Goal: Task Accomplishment & Management: Manage account settings

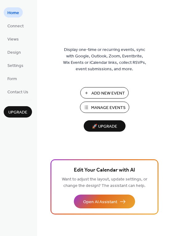
click at [115, 109] on span "Manage Events" at bounding box center [108, 108] width 34 height 6
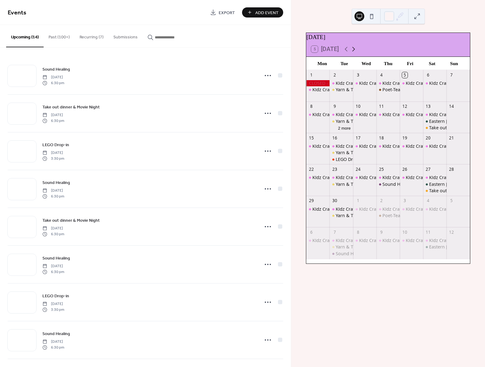
click at [357, 50] on icon at bounding box center [353, 48] width 7 height 7
click at [322, 140] on div "13" at bounding box center [317, 138] width 23 height 10
click at [314, 141] on div "13" at bounding box center [312, 138] width 6 height 6
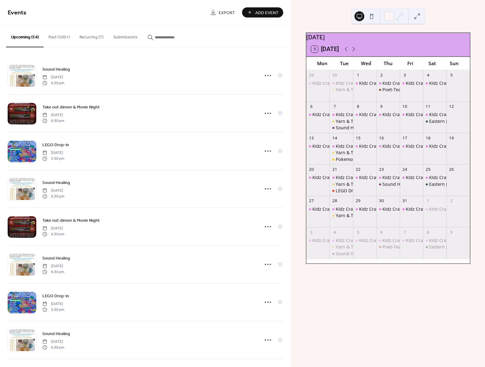
click at [325, 156] on div "KIdz Craft Corner!" at bounding box center [317, 152] width 23 height 19
click at [326, 160] on div "KIdz Craft Corner!" at bounding box center [317, 152] width 23 height 19
click at [325, 159] on div "KIdz Craft Corner!" at bounding box center [317, 152] width 23 height 19
click at [253, 14] on button "Add Event" at bounding box center [262, 12] width 41 height 10
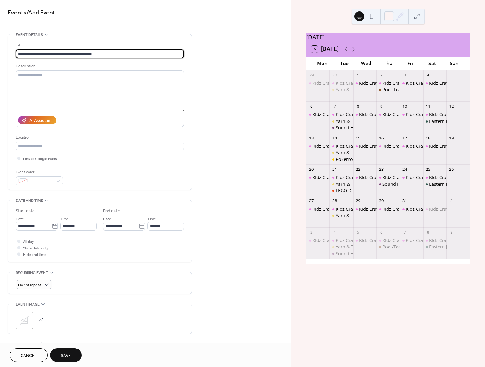
scroll to position [68, 0]
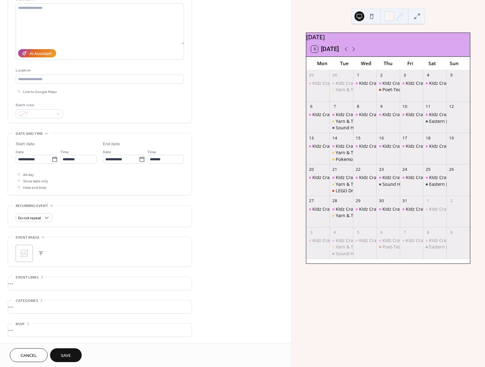
type input "**********"
click at [26, 258] on icon at bounding box center [24, 254] width 10 height 10
click at [65, 215] on div "Do not repeat" at bounding box center [100, 217] width 168 height 9
click at [19, 174] on div at bounding box center [18, 174] width 3 height 3
click at [65, 357] on span "Save" at bounding box center [66, 356] width 10 height 6
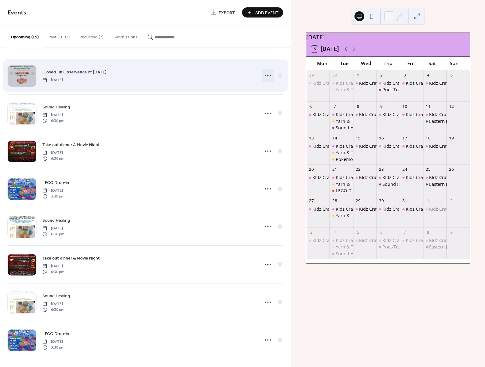
click at [268, 76] on icon at bounding box center [268, 76] width 10 height 10
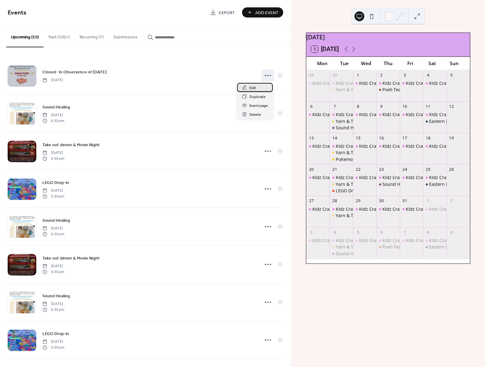
click at [257, 88] on div "Edit" at bounding box center [255, 87] width 36 height 9
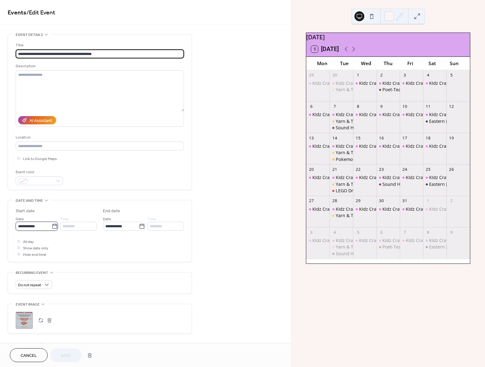
click at [46, 228] on input "**********" at bounding box center [34, 226] width 36 height 9
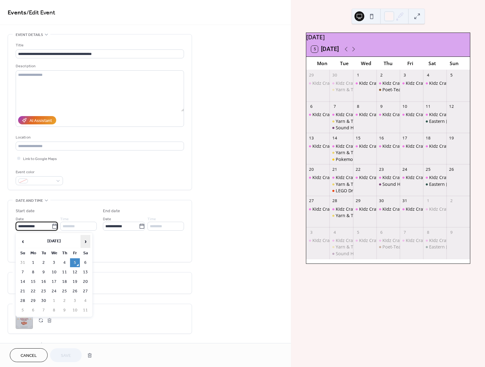
click at [84, 238] on span "›" at bounding box center [85, 241] width 9 height 12
click at [32, 280] on td "13" at bounding box center [33, 281] width 10 height 9
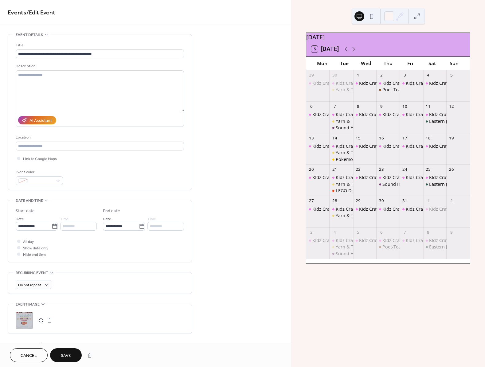
type input "**********"
click at [69, 356] on span "Save" at bounding box center [66, 356] width 10 height 6
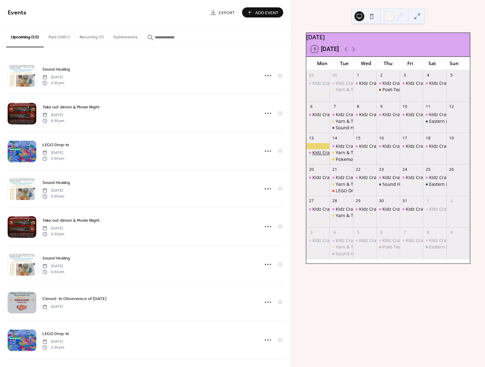
click at [319, 155] on div "KIdz Craft Corner!" at bounding box center [330, 153] width 37 height 6
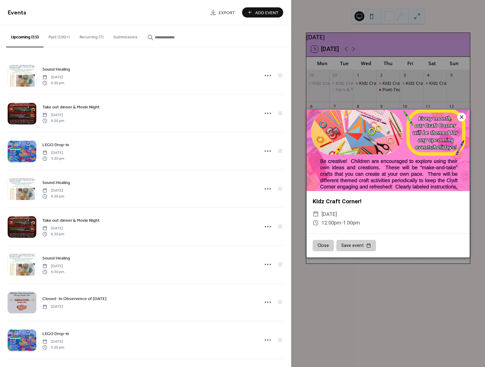
click at [462, 118] on icon at bounding box center [461, 116] width 7 height 7
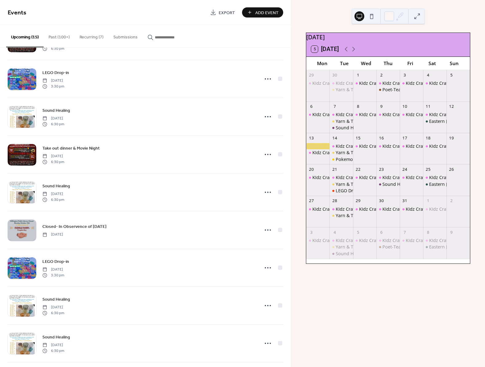
scroll to position [267, 0]
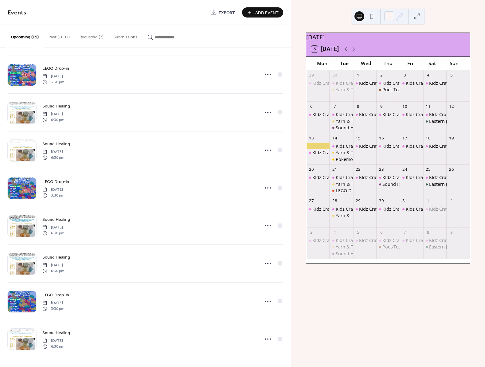
click at [96, 36] on button "Recurring (7)" at bounding box center [92, 36] width 34 height 22
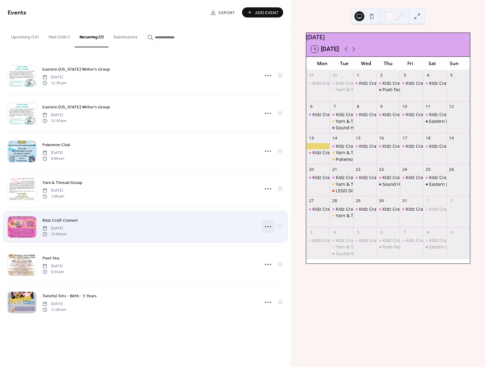
click at [267, 227] on icon at bounding box center [268, 227] width 10 height 10
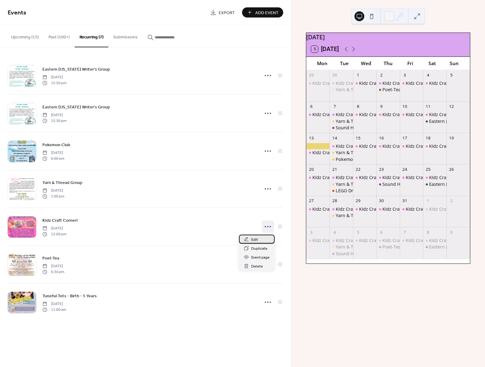
click at [255, 240] on span "Edit" at bounding box center [254, 240] width 7 height 6
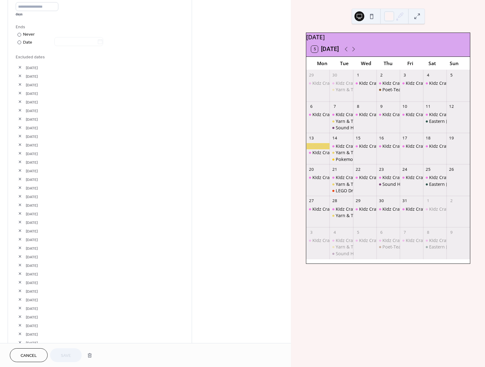
scroll to position [307, 0]
click at [20, 295] on button "button" at bounding box center [20, 294] width 9 height 9
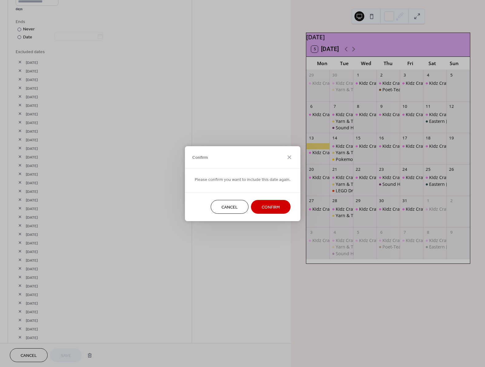
click at [278, 207] on button "Confirm" at bounding box center [271, 207] width 40 height 14
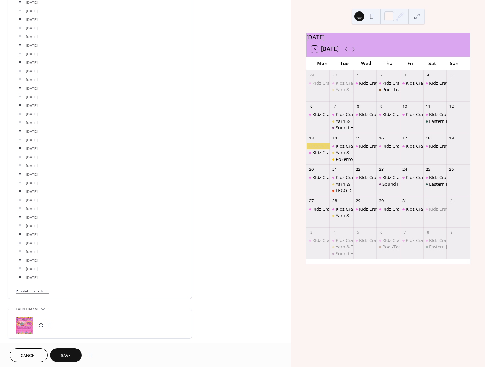
scroll to position [411, 0]
click at [62, 356] on span "Save" at bounding box center [66, 356] width 10 height 6
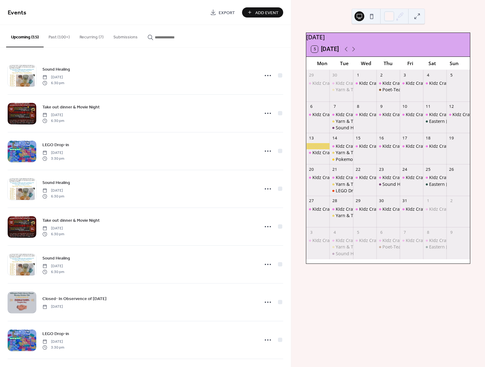
click at [24, 35] on button "Upcoming (15)" at bounding box center [24, 36] width 37 height 22
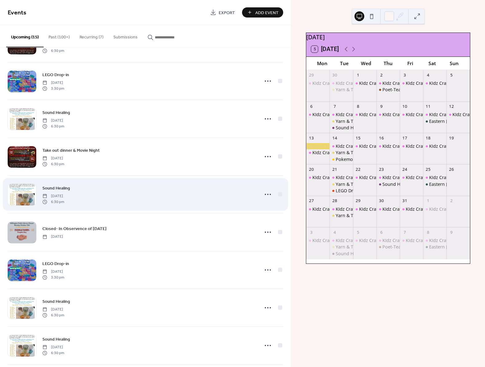
scroll to position [72, 0]
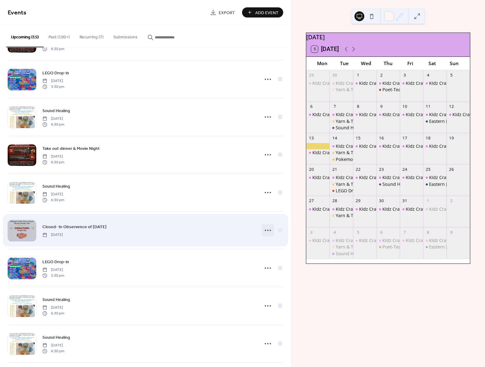
click at [268, 232] on icon at bounding box center [268, 231] width 10 height 10
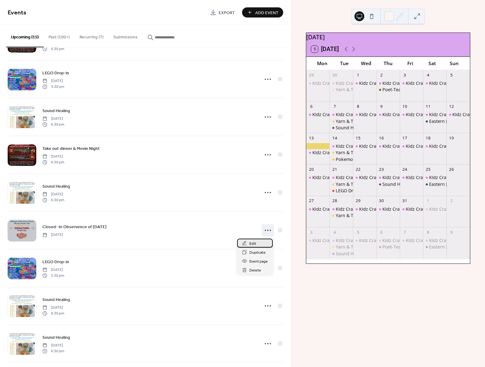
click at [255, 244] on span "Edit" at bounding box center [252, 244] width 7 height 6
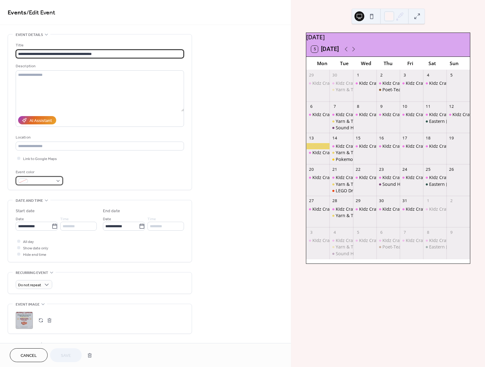
click at [40, 182] on span at bounding box center [41, 181] width 23 height 6
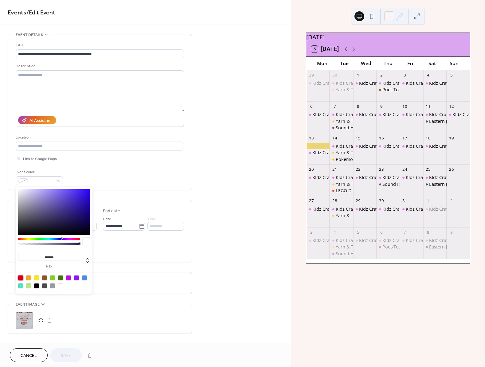
click at [21, 279] on div at bounding box center [20, 278] width 5 height 5
type input "*******"
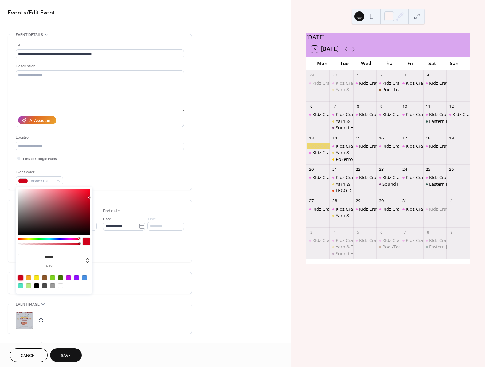
click at [72, 358] on button "Save" at bounding box center [66, 355] width 32 height 14
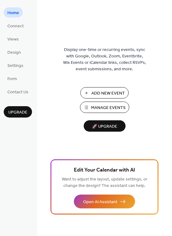
click at [121, 109] on span "Manage Events" at bounding box center [108, 108] width 34 height 6
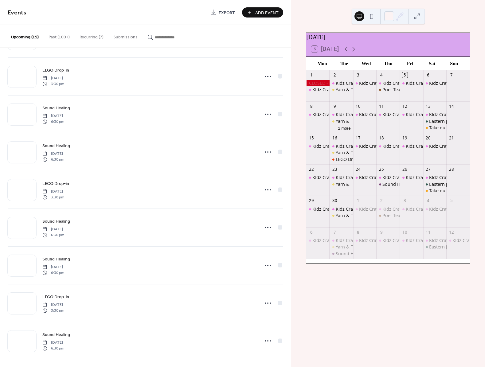
scroll to position [267, 0]
click at [264, 13] on span "Add Event" at bounding box center [266, 13] width 23 height 6
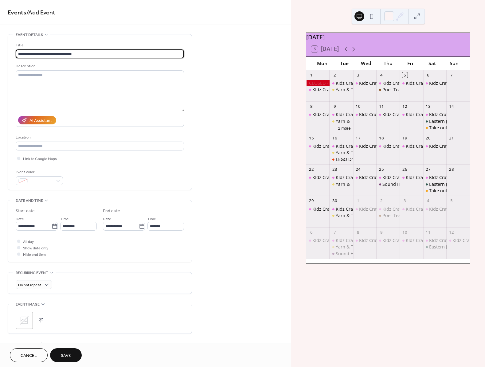
click at [34, 55] on input "**********" at bounding box center [100, 53] width 168 height 9
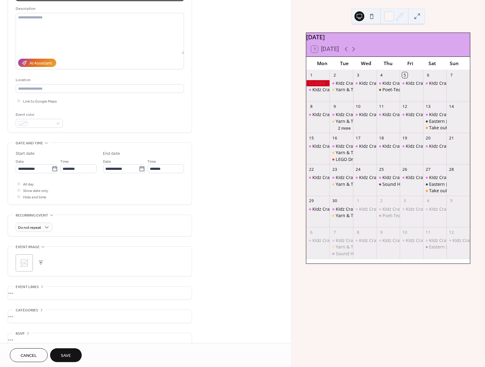
scroll to position [63, 0]
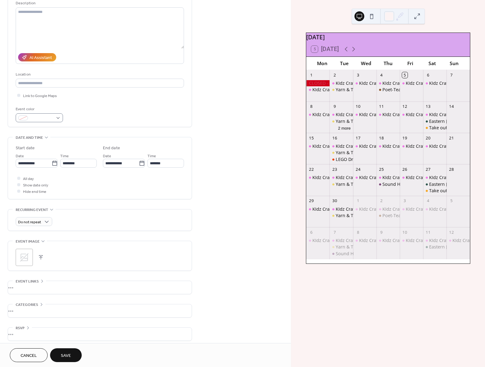
type input "**********"
click at [39, 118] on span at bounding box center [41, 118] width 23 height 6
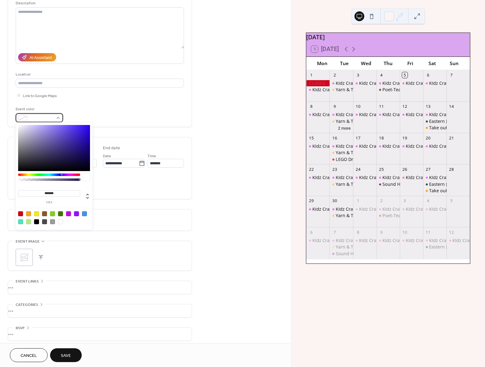
scroll to position [64, 0]
click at [22, 213] on div at bounding box center [20, 213] width 5 height 5
type input "*******"
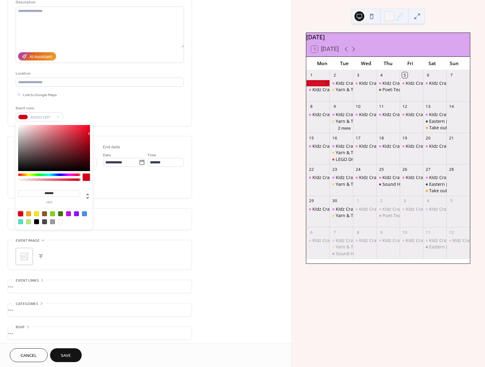
click at [108, 133] on div "**********" at bounding box center [100, 155] width 184 height 370
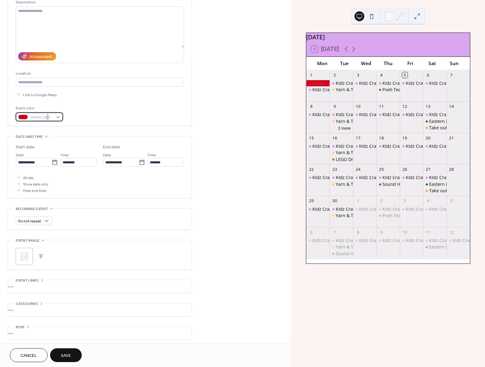
click at [47, 120] on span "#D0021BFF" at bounding box center [41, 117] width 23 height 6
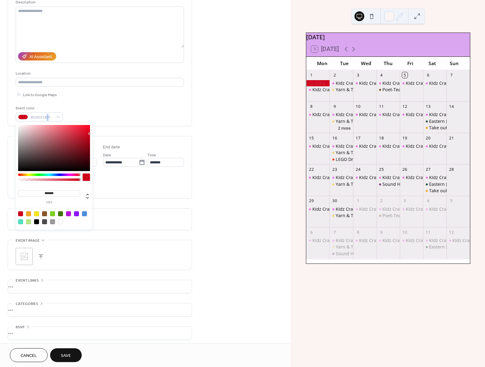
click at [84, 105] on div "Event color #D0021BFF" at bounding box center [100, 113] width 168 height 16
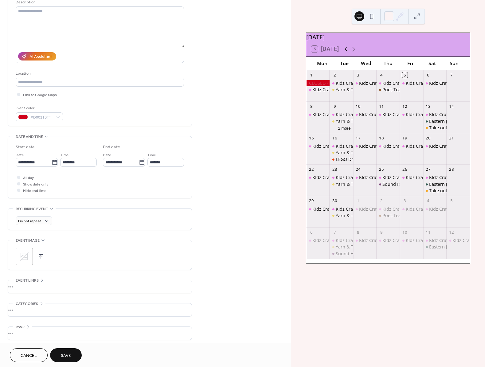
click at [349, 52] on icon at bounding box center [346, 48] width 7 height 7
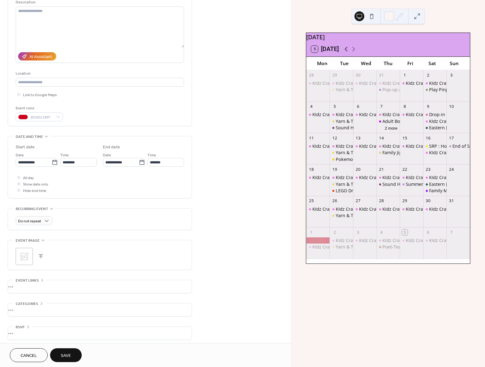
click at [350, 52] on icon at bounding box center [346, 48] width 7 height 7
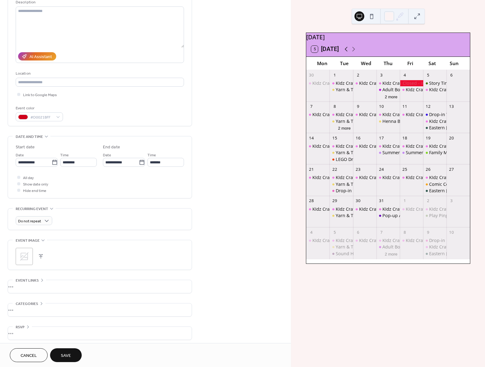
click at [350, 52] on icon at bounding box center [346, 48] width 7 height 7
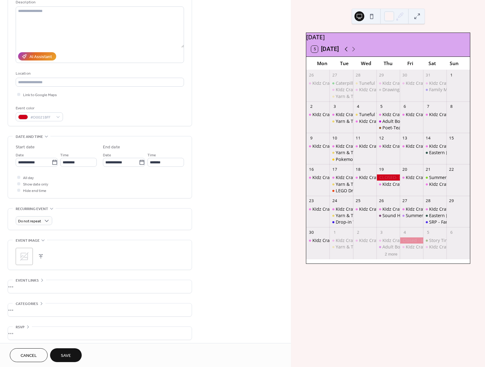
click at [346, 53] on icon at bounding box center [346, 48] width 7 height 7
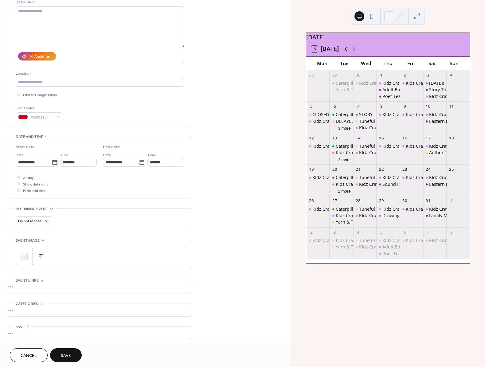
click at [347, 51] on icon at bounding box center [346, 49] width 3 height 5
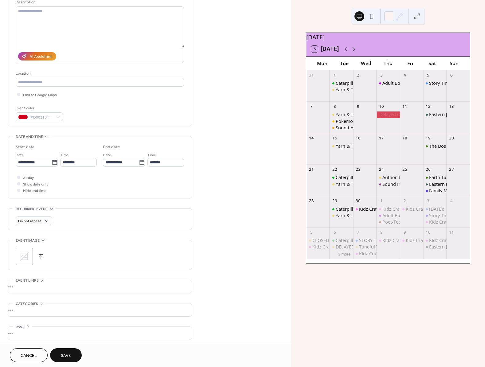
click at [355, 53] on icon at bounding box center [353, 48] width 7 height 7
click at [354, 53] on icon at bounding box center [353, 48] width 7 height 7
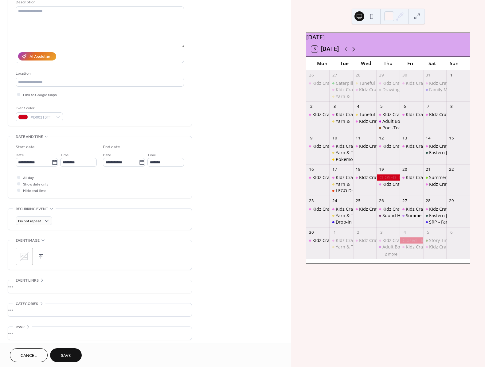
click at [355, 53] on icon at bounding box center [353, 48] width 7 height 7
click at [354, 53] on icon at bounding box center [353, 48] width 7 height 7
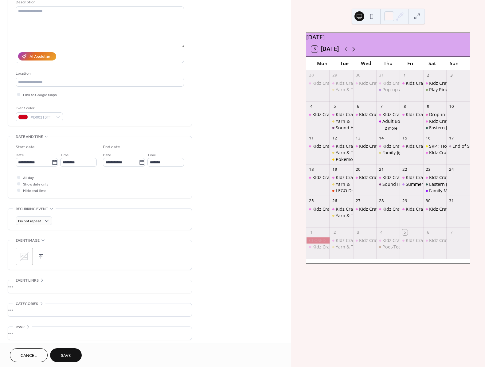
click at [355, 53] on icon at bounding box center [353, 48] width 7 height 7
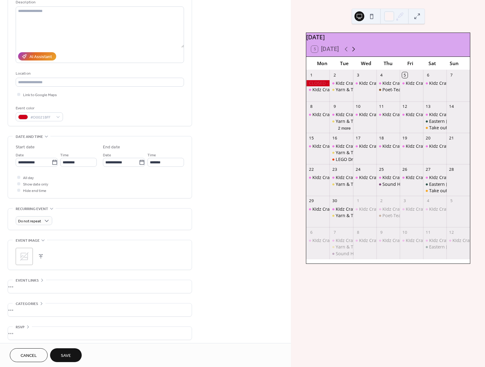
click at [355, 53] on icon at bounding box center [353, 48] width 7 height 7
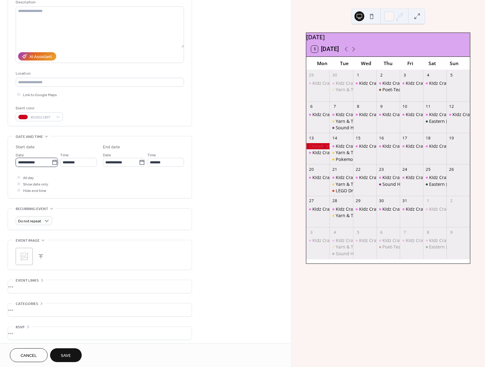
click at [40, 163] on input "**********" at bounding box center [34, 162] width 36 height 9
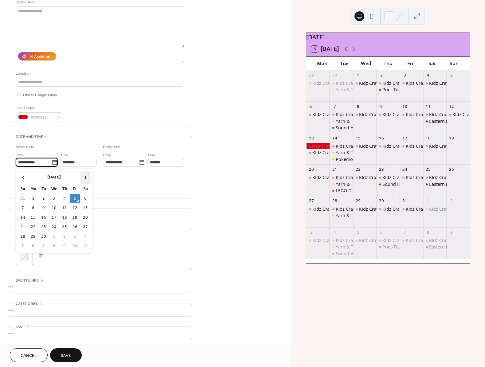
click at [84, 177] on span "›" at bounding box center [85, 177] width 9 height 12
click at [44, 214] on td "11" at bounding box center [44, 217] width 10 height 9
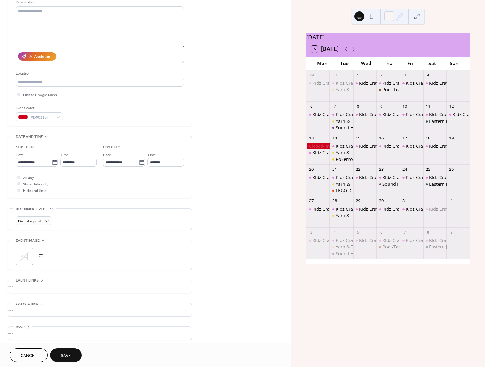
type input "**********"
click at [22, 179] on label "All day" at bounding box center [25, 177] width 18 height 6
click at [66, 177] on div "All day Show date only Hide end time" at bounding box center [100, 183] width 168 height 19
click at [50, 116] on span "#D0021BFF" at bounding box center [41, 117] width 23 height 6
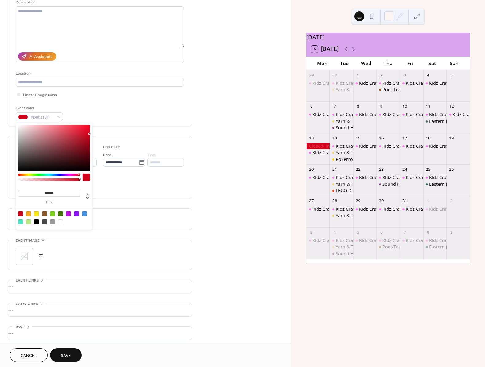
click at [28, 129] on div at bounding box center [54, 148] width 72 height 46
click at [40, 128] on div at bounding box center [54, 148] width 72 height 46
type input "*******"
click at [133, 219] on div "Do not repeat" at bounding box center [100, 220] width 168 height 9
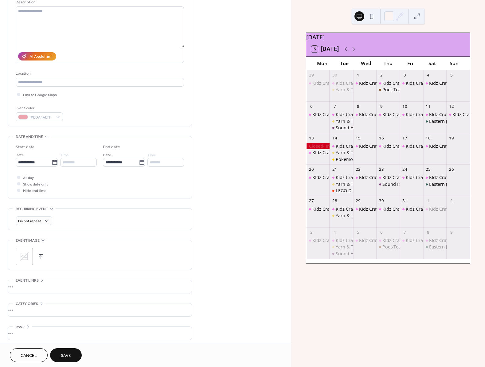
drag, startPoint x: 133, startPoint y: 219, endPoint x: 30, endPoint y: 256, distance: 109.1
click at [30, 256] on div ";" at bounding box center [24, 256] width 17 height 17
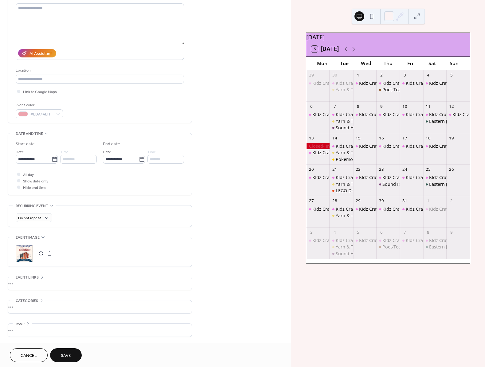
click at [76, 354] on button "Save" at bounding box center [66, 355] width 32 height 14
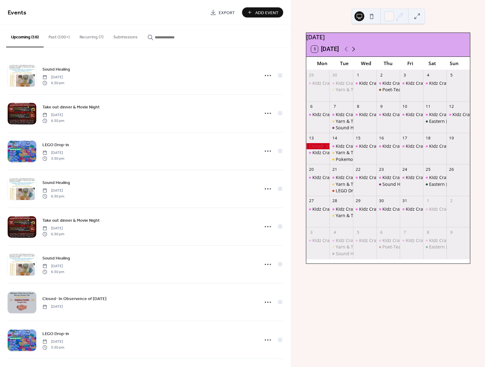
click at [355, 53] on icon at bounding box center [353, 48] width 7 height 7
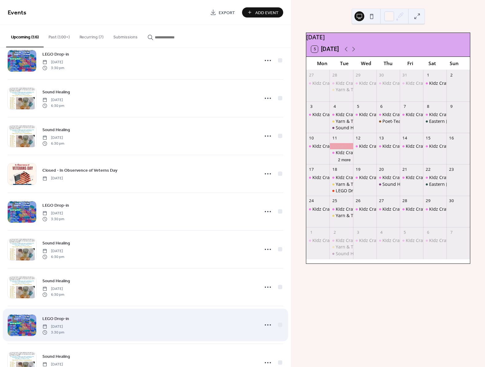
scroll to position [267, 0]
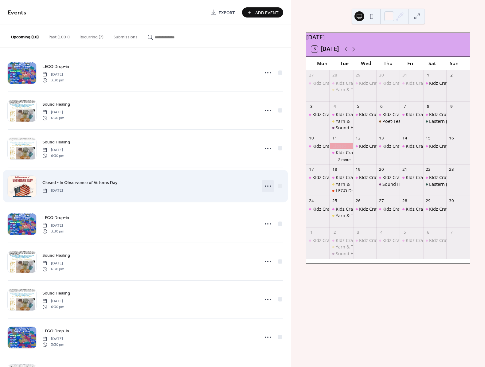
click at [269, 187] on icon at bounding box center [268, 186] width 10 height 10
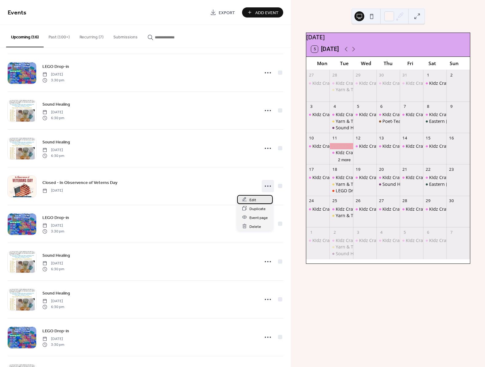
click at [252, 201] on span "Edit" at bounding box center [252, 200] width 7 height 6
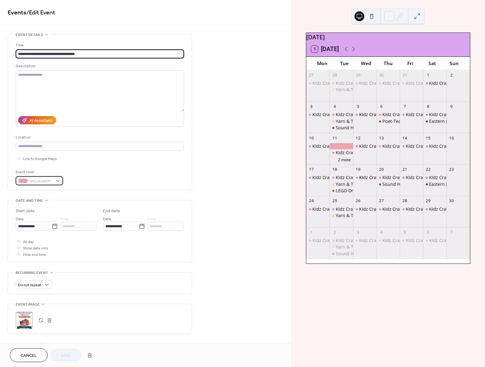
click at [47, 181] on span "#EDA4AEFF" at bounding box center [41, 181] width 23 height 6
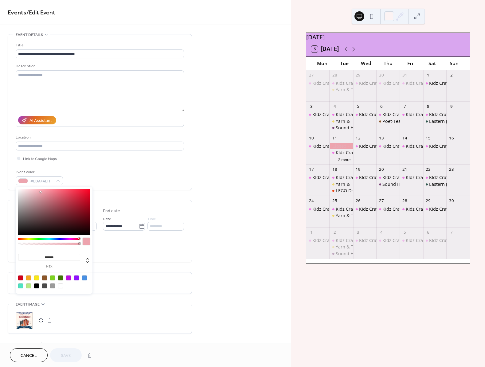
click at [89, 191] on div at bounding box center [54, 212] width 72 height 46
click at [22, 277] on div at bounding box center [20, 278] width 5 height 5
type input "*******"
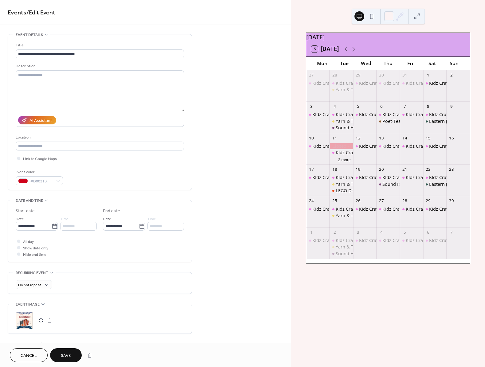
click at [72, 350] on button "Save" at bounding box center [66, 355] width 32 height 14
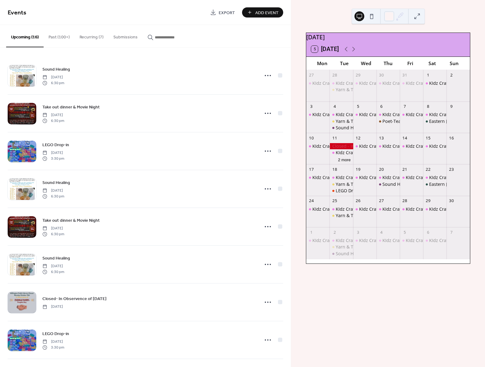
click at [257, 12] on span "Add Event" at bounding box center [266, 13] width 23 height 6
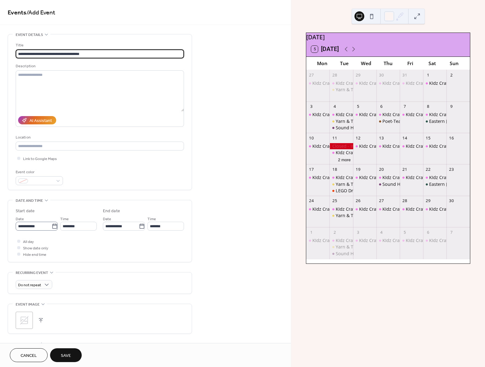
type input "**********"
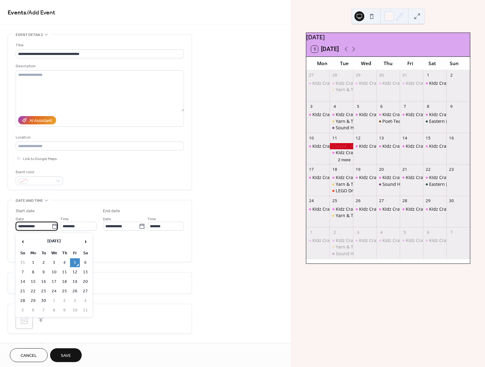
click at [42, 226] on input "**********" at bounding box center [34, 226] width 36 height 9
click at [87, 238] on span "›" at bounding box center [85, 241] width 9 height 12
click at [63, 298] on td "27" at bounding box center [65, 301] width 10 height 9
type input "**********"
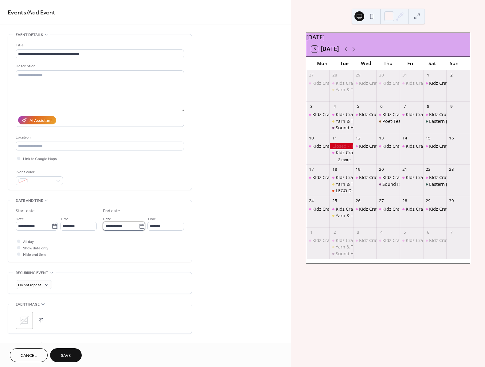
click at [133, 227] on input "**********" at bounding box center [121, 226] width 36 height 9
click at [161, 297] on td "28" at bounding box center [162, 301] width 10 height 9
type input "**********"
click at [30, 242] on span "All day" at bounding box center [28, 242] width 11 height 6
click at [30, 321] on div ";" at bounding box center [24, 320] width 17 height 17
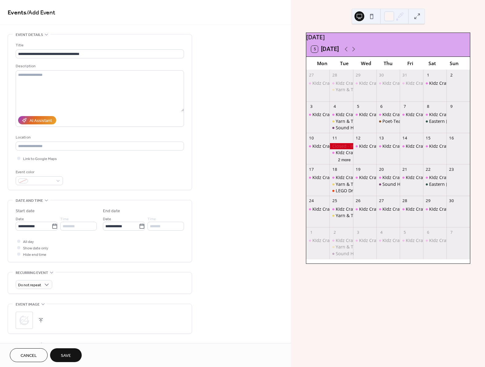
scroll to position [68, 0]
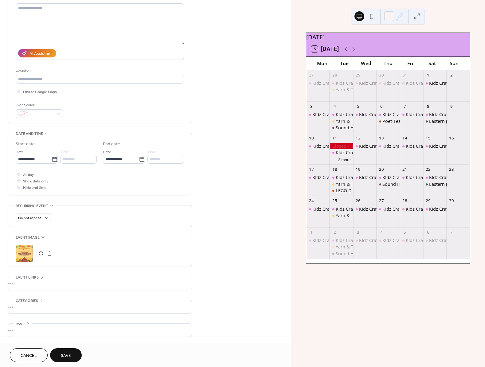
click at [65, 353] on span "Save" at bounding box center [66, 356] width 10 height 6
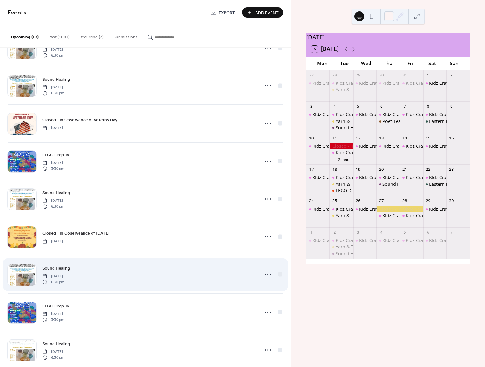
scroll to position [343, 0]
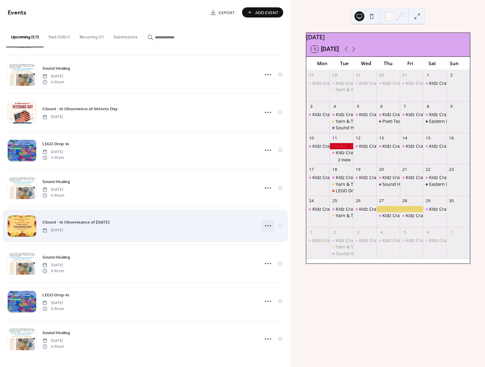
click at [267, 225] on icon at bounding box center [268, 226] width 10 height 10
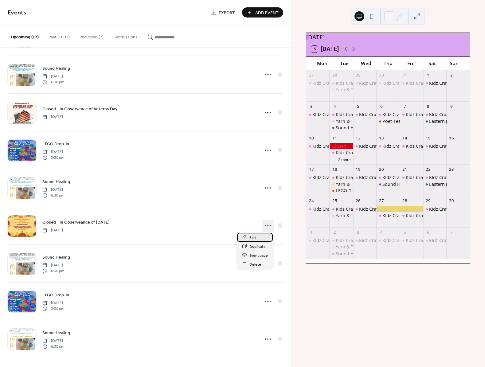
click at [259, 237] on div "Edit" at bounding box center [255, 237] width 36 height 9
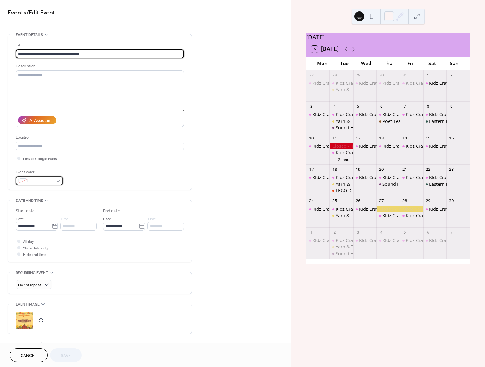
click at [40, 180] on span at bounding box center [41, 181] width 23 height 6
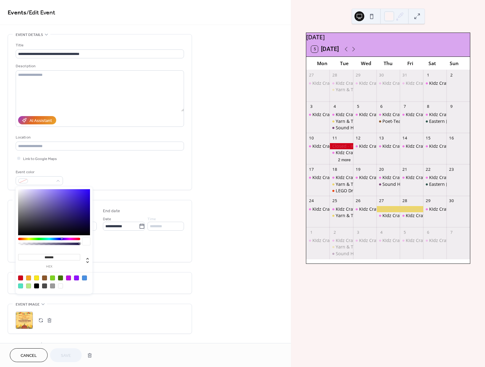
click at [22, 277] on div at bounding box center [20, 278] width 5 height 5
type input "*******"
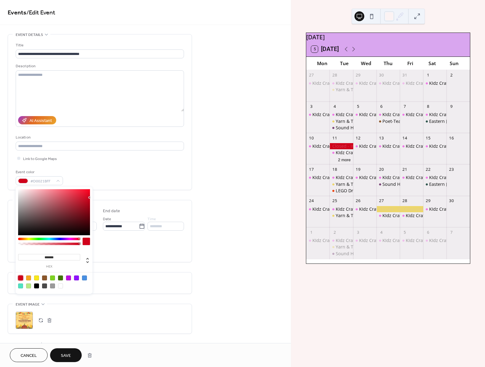
drag, startPoint x: 77, startPoint y: 357, endPoint x: 71, endPoint y: 356, distance: 5.3
click at [71, 356] on button "Save" at bounding box center [66, 355] width 32 height 14
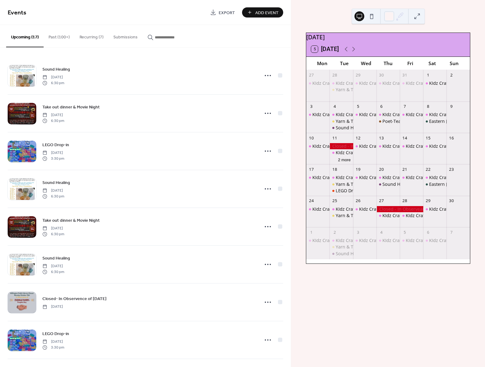
click at [280, 12] on button "Add Event" at bounding box center [262, 12] width 41 height 10
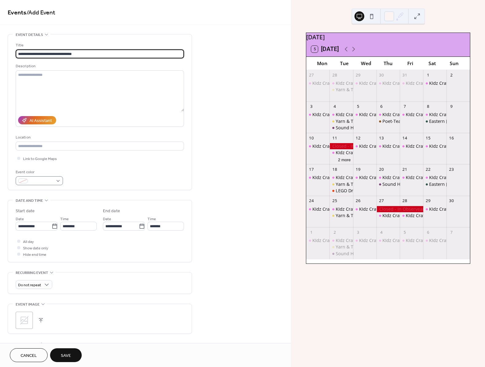
type input "**********"
click at [51, 183] on span at bounding box center [41, 181] width 23 height 6
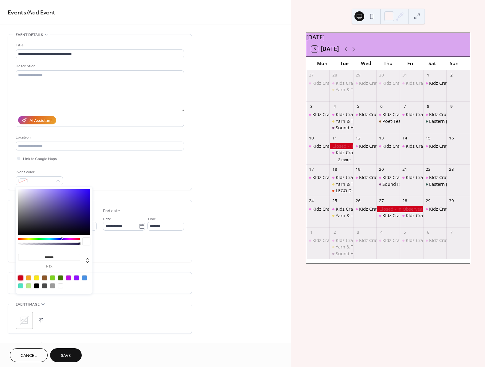
click at [20, 276] on div at bounding box center [20, 278] width 5 height 5
type input "*******"
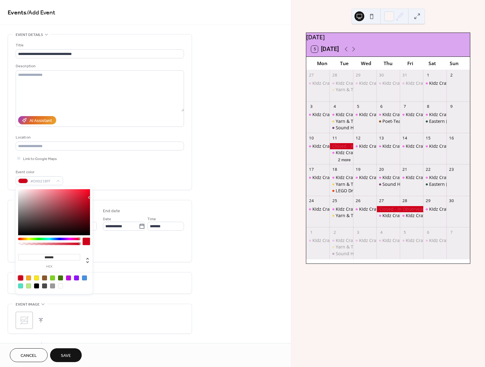
click at [120, 259] on div "**********" at bounding box center [100, 231] width 168 height 62
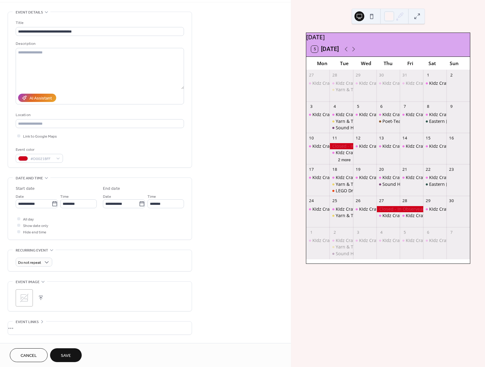
scroll to position [41, 0]
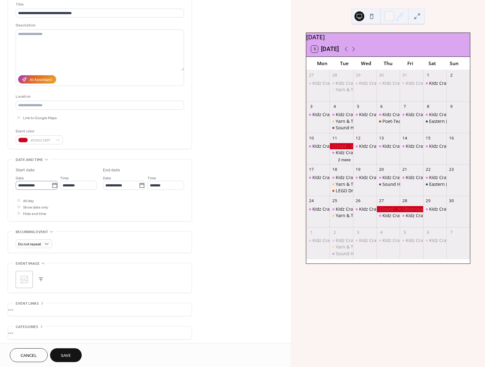
click at [52, 185] on icon at bounding box center [54, 185] width 5 height 5
click at [51, 185] on input "**********" at bounding box center [34, 185] width 36 height 9
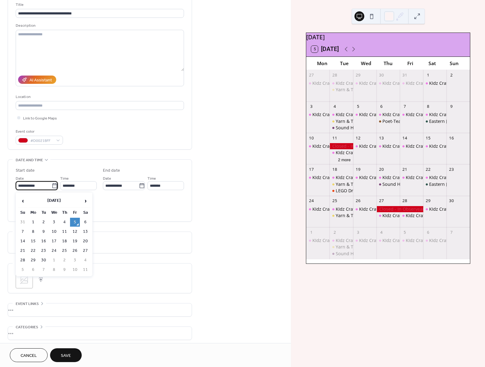
scroll to position [40, 0]
click at [83, 201] on span "›" at bounding box center [85, 201] width 9 height 12
click at [55, 250] on td "24" at bounding box center [54, 250] width 10 height 9
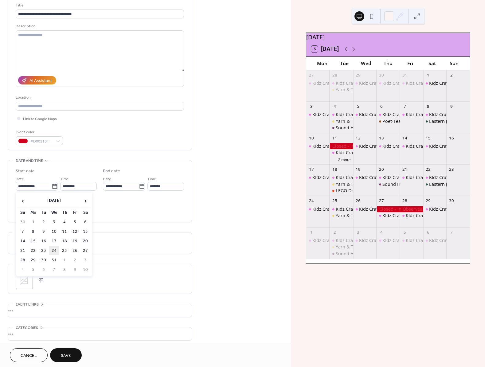
type input "**********"
click at [123, 189] on input "**********" at bounding box center [121, 186] width 36 height 9
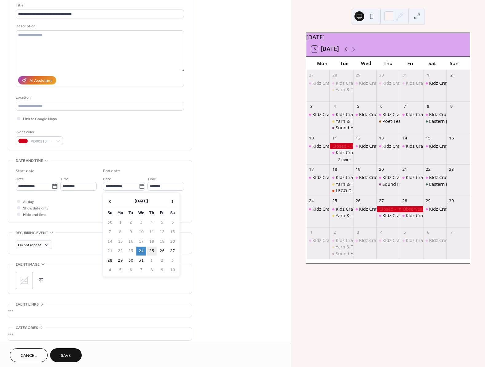
click at [152, 249] on td "25" at bounding box center [152, 251] width 10 height 9
type input "**********"
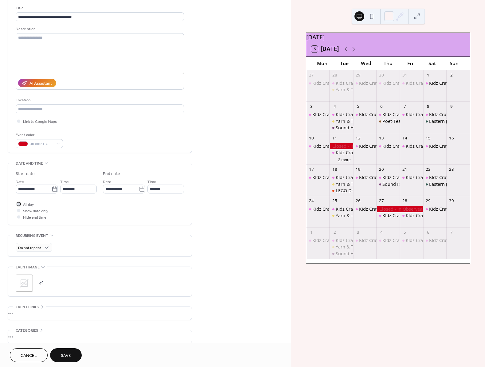
click at [28, 205] on span "All day" at bounding box center [28, 205] width 11 height 6
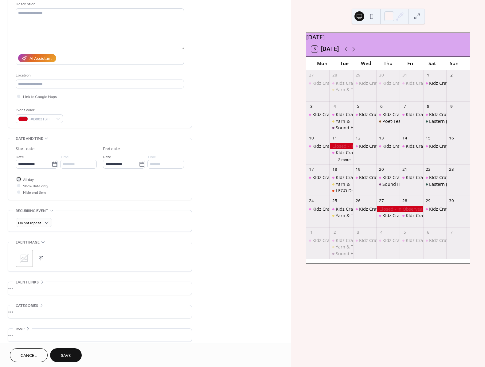
scroll to position [68, 0]
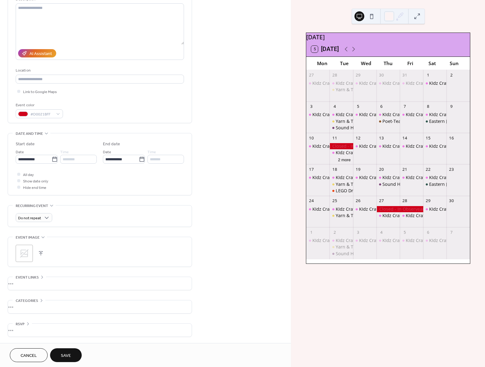
click at [27, 253] on icon at bounding box center [24, 254] width 10 height 10
click at [71, 355] on button "Save" at bounding box center [66, 355] width 32 height 14
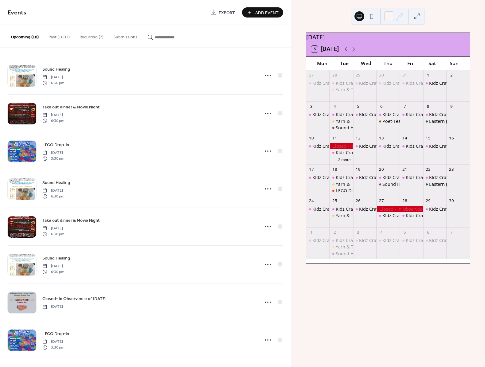
click at [268, 14] on span "Add Event" at bounding box center [266, 13] width 23 height 6
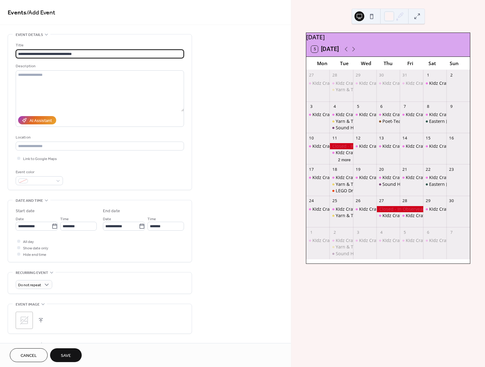
click at [72, 54] on input "**********" at bounding box center [100, 53] width 168 height 9
type input "**********"
click at [41, 180] on span at bounding box center [41, 181] width 23 height 6
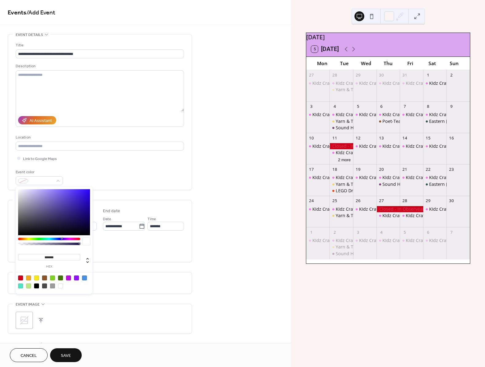
click at [22, 277] on div at bounding box center [20, 278] width 5 height 5
type input "*******"
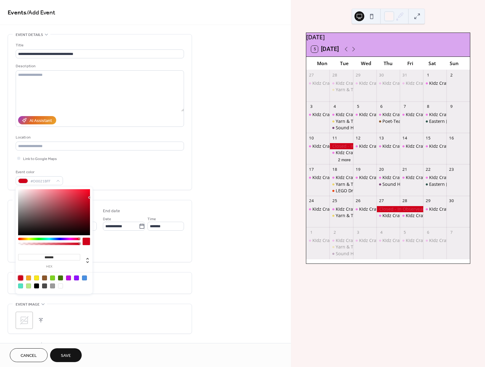
click at [111, 250] on div "All day Show date only Hide end time" at bounding box center [100, 247] width 168 height 19
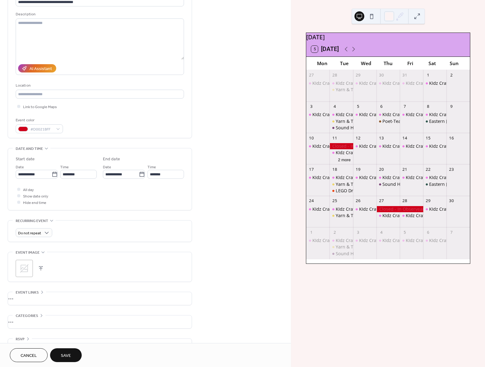
scroll to position [68, 0]
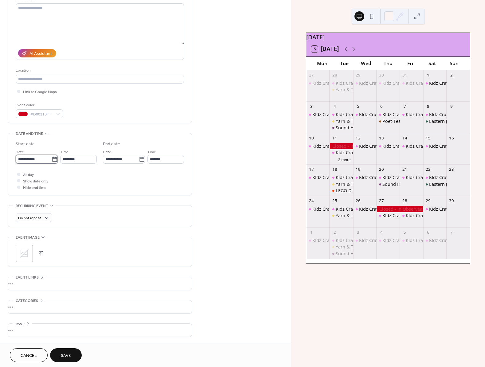
click at [48, 156] on input "**********" at bounding box center [34, 159] width 36 height 9
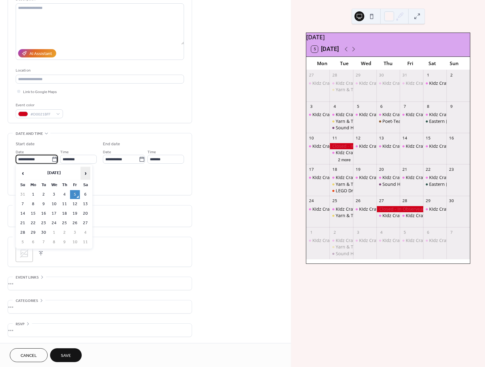
click at [85, 172] on span "›" at bounding box center [85, 173] width 9 height 12
click at [54, 231] on td "31" at bounding box center [54, 232] width 10 height 9
type input "**********"
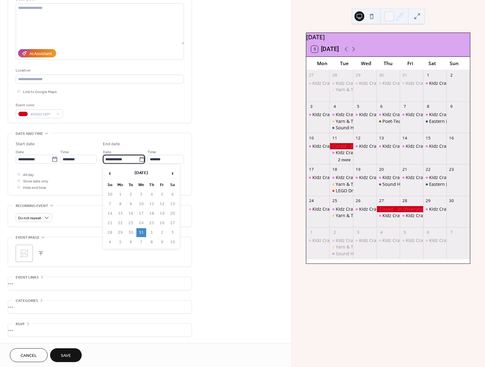
click at [125, 158] on input "**********" at bounding box center [121, 159] width 36 height 9
click at [152, 229] on td "1" at bounding box center [152, 232] width 10 height 9
type input "**********"
click at [26, 174] on span "All day" at bounding box center [28, 175] width 11 height 6
click at [24, 256] on icon at bounding box center [24, 254] width 10 height 10
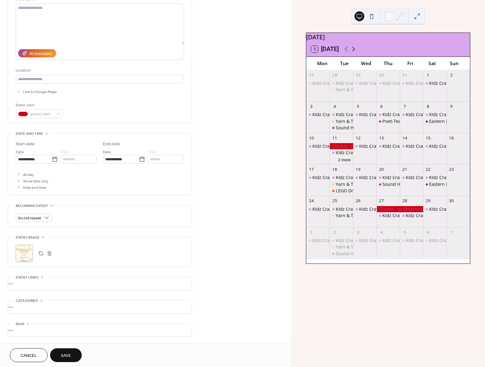
click at [355, 50] on icon at bounding box center [353, 48] width 7 height 7
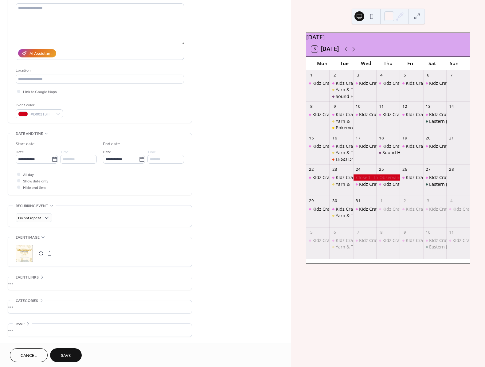
click at [69, 356] on span "Save" at bounding box center [66, 356] width 10 height 6
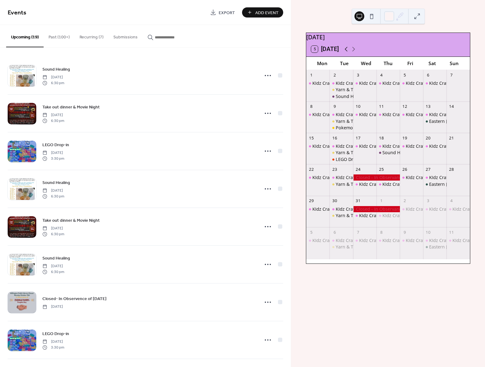
click at [349, 53] on icon at bounding box center [346, 48] width 7 height 7
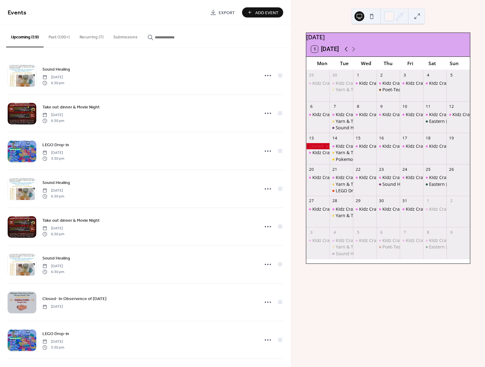
click at [348, 53] on icon at bounding box center [346, 48] width 7 height 7
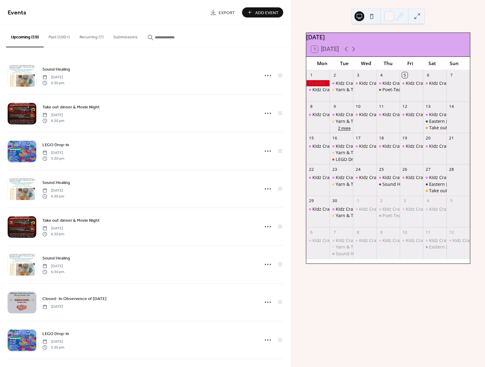
click at [348, 131] on button "2 more" at bounding box center [345, 128] width 18 height 6
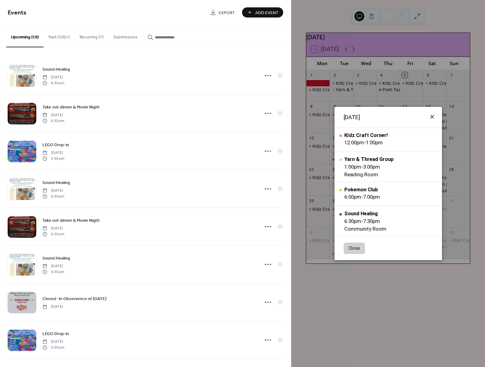
click at [433, 115] on icon at bounding box center [432, 116] width 7 height 7
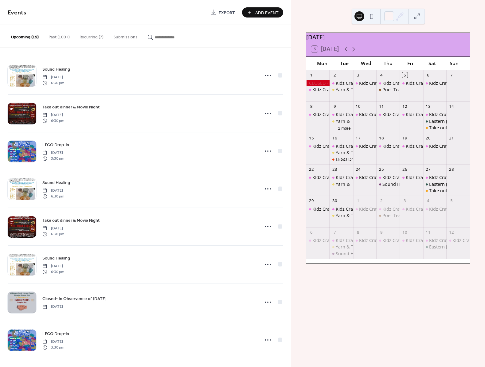
click at [94, 38] on button "Recurring (7)" at bounding box center [92, 36] width 34 height 22
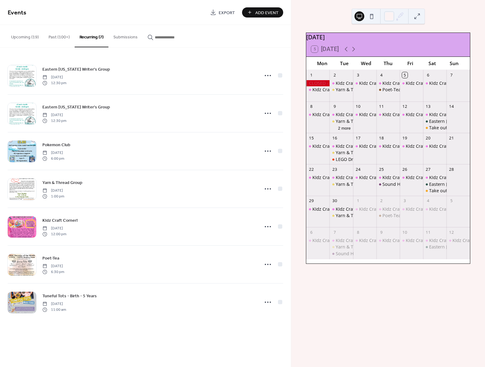
click at [62, 36] on button "Past (100+)" at bounding box center [59, 36] width 31 height 22
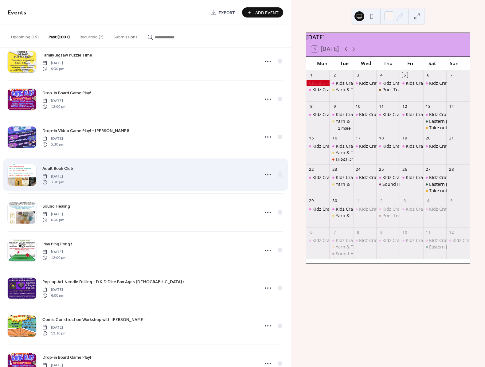
scroll to position [280, 0]
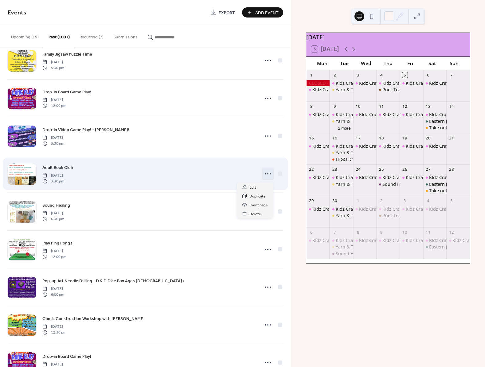
click at [266, 176] on icon at bounding box center [268, 174] width 10 height 10
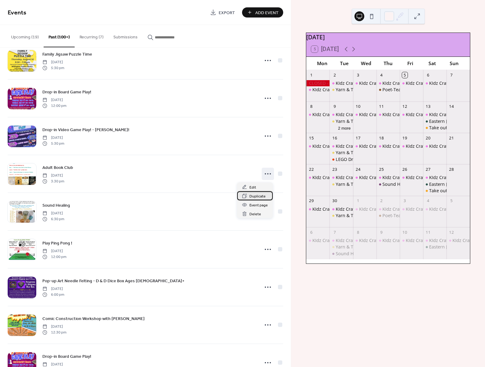
click at [253, 196] on span "Duplicate" at bounding box center [257, 196] width 16 height 6
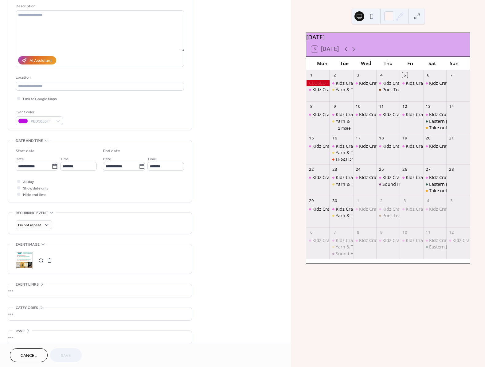
scroll to position [0, 0]
click at [27, 260] on div ";" at bounding box center [24, 260] width 17 height 17
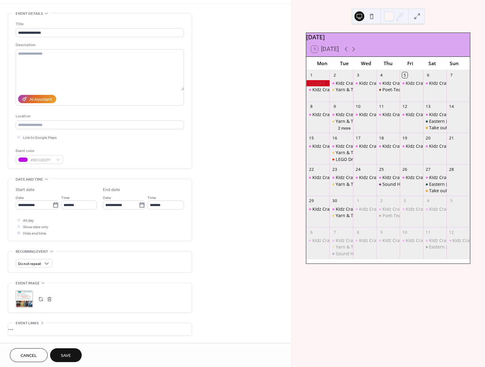
scroll to position [28, 0]
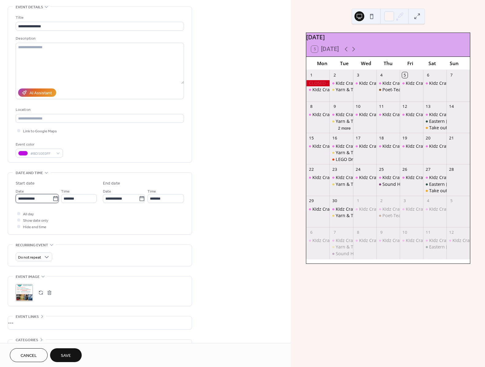
click at [45, 199] on input "**********" at bounding box center [34, 198] width 37 height 9
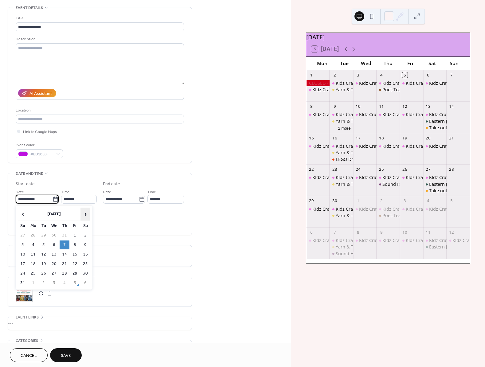
click at [85, 214] on span "›" at bounding box center [85, 214] width 9 height 12
click at [64, 235] on td "4" at bounding box center [65, 235] width 10 height 9
type input "**********"
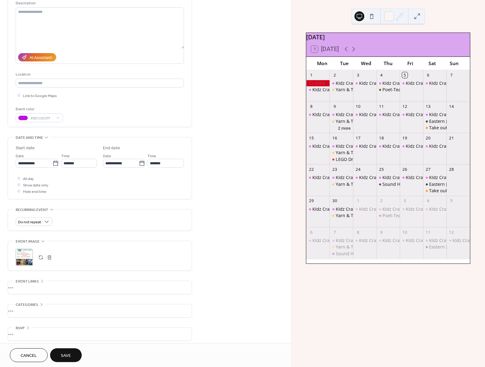
scroll to position [68, 0]
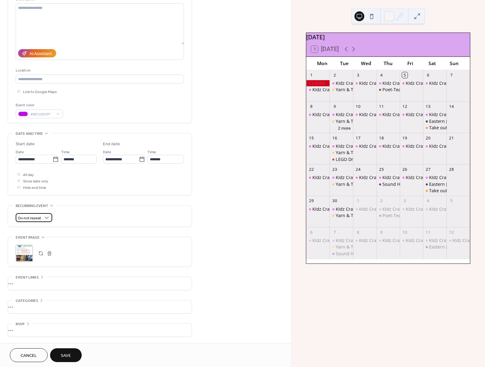
click at [42, 218] on div "Do not repeat" at bounding box center [34, 217] width 37 height 9
click at [34, 263] on span "Monthly" at bounding box center [28, 263] width 15 height 6
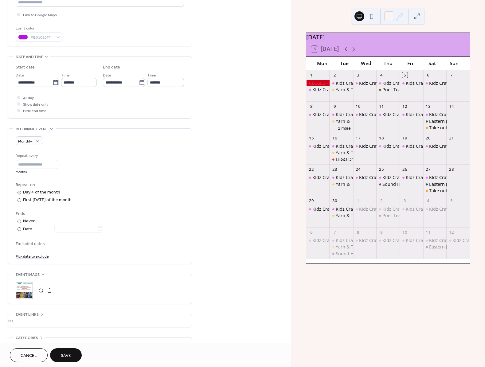
scroll to position [145, 0]
click at [20, 200] on div at bounding box center [20, 200] width 4 height 4
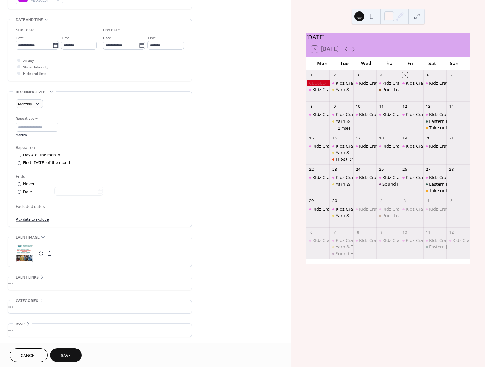
click at [66, 357] on span "Save" at bounding box center [66, 356] width 10 height 6
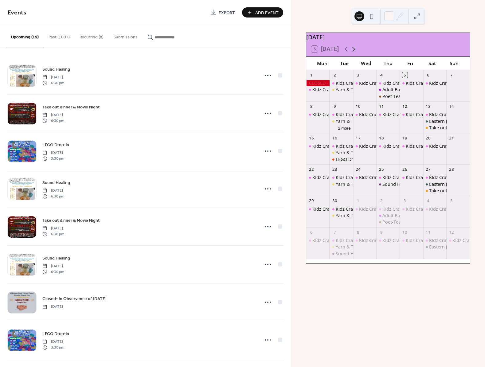
click at [356, 53] on icon at bounding box center [353, 48] width 7 height 7
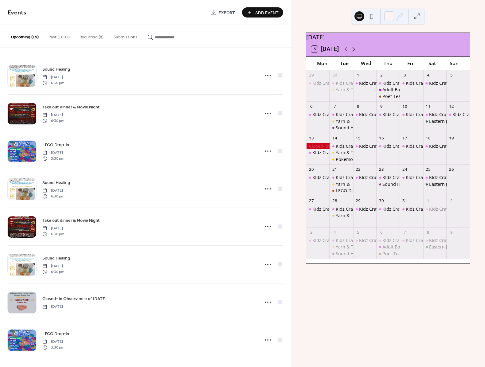
click at [356, 53] on icon at bounding box center [353, 48] width 7 height 7
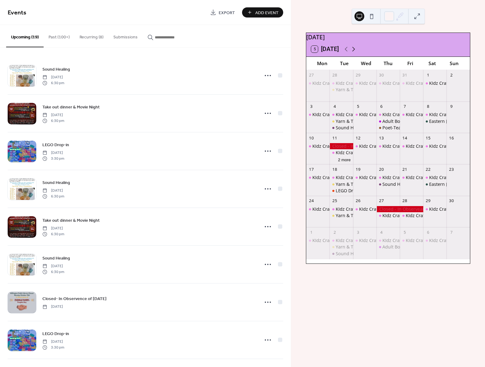
click at [355, 53] on icon at bounding box center [353, 48] width 7 height 7
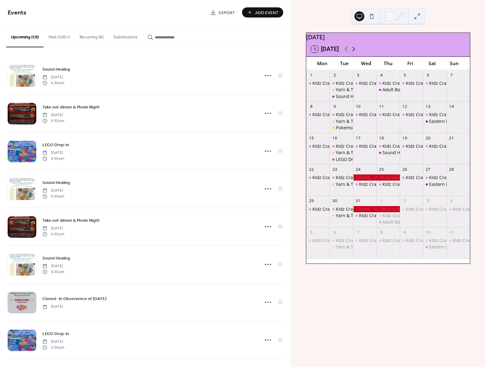
click at [355, 53] on icon at bounding box center [353, 48] width 7 height 7
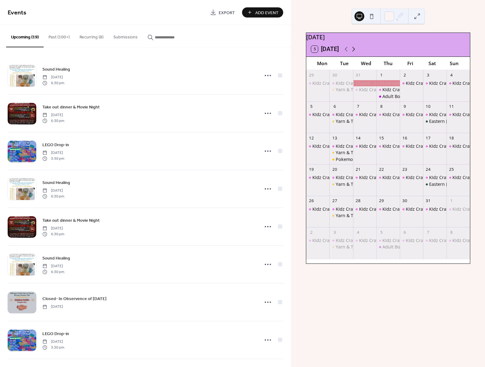
click at [355, 51] on icon at bounding box center [353, 49] width 3 height 5
click at [347, 53] on icon at bounding box center [346, 48] width 7 height 7
click at [88, 34] on button "Recurring (8)" at bounding box center [92, 36] width 34 height 22
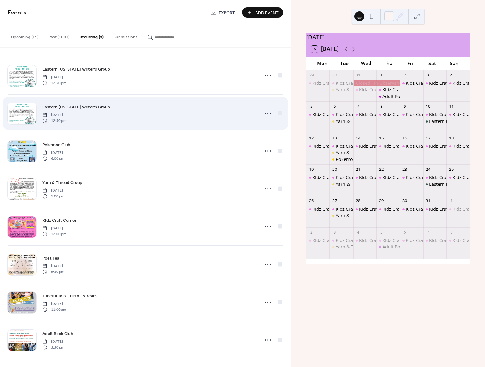
scroll to position [2, 0]
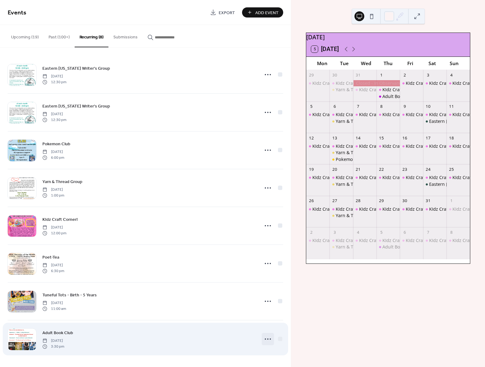
click at [266, 339] on icon at bounding box center [268, 339] width 10 height 10
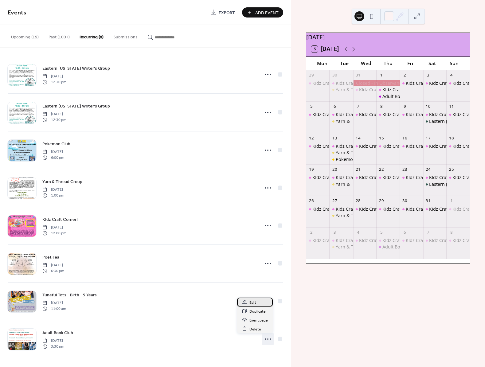
click at [258, 305] on div "Edit" at bounding box center [255, 302] width 36 height 9
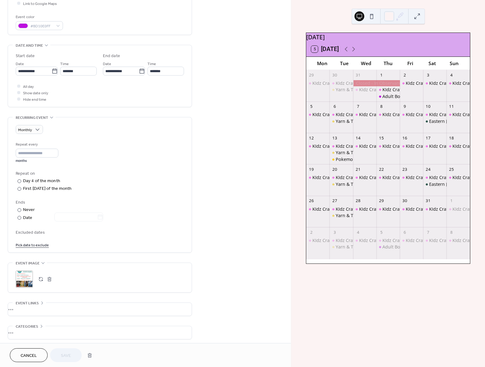
scroll to position [183, 0]
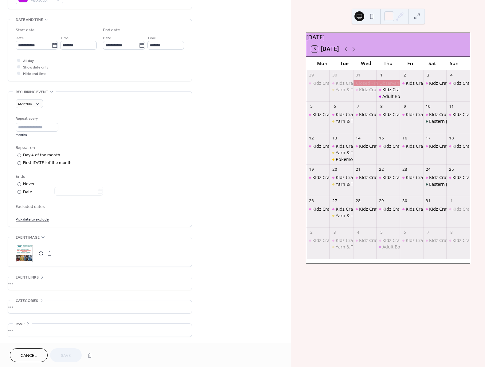
click at [35, 204] on span "Excluded dates" at bounding box center [100, 207] width 168 height 6
click at [29, 218] on link "Pick date to exclude" at bounding box center [32, 219] width 33 height 6
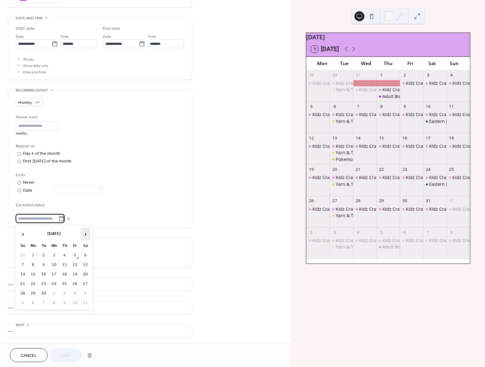
click at [84, 234] on span "›" at bounding box center [85, 234] width 9 height 12
click at [64, 253] on td "1" at bounding box center [65, 255] width 10 height 9
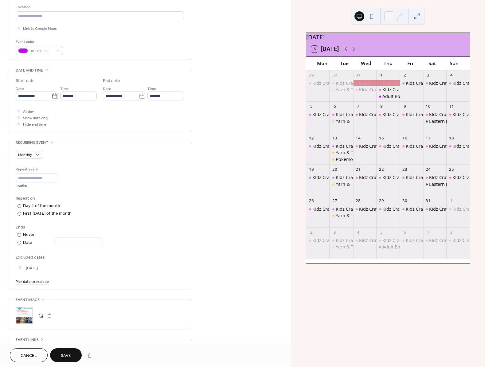
scroll to position [131, 0]
click at [76, 353] on button "Save" at bounding box center [66, 355] width 32 height 14
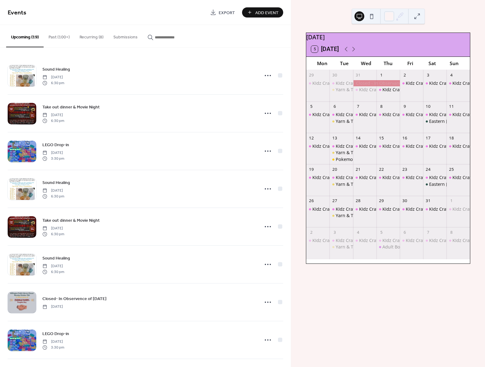
click at [374, 318] on div "January 2026 5 Today Mon Tue Wed Thu Fri Sat Sun 29 KIdz Craft Corner! 30 KIdz …" at bounding box center [388, 183] width 194 height 367
